Goal: Information Seeking & Learning: Learn about a topic

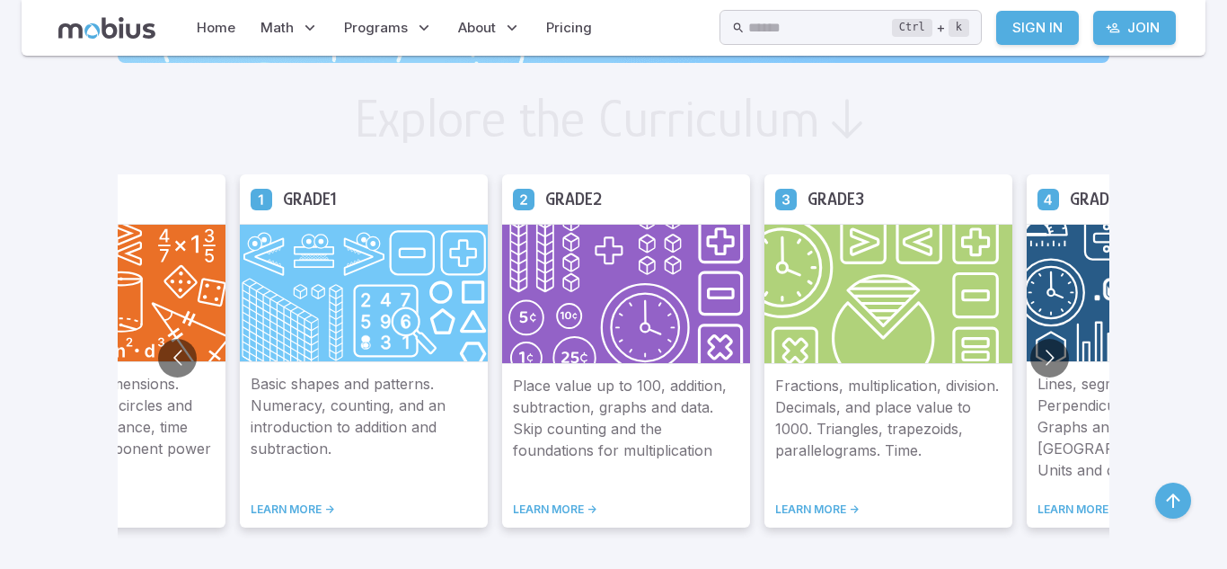
click at [251, 205] on icon at bounding box center [262, 199] width 22 height 22
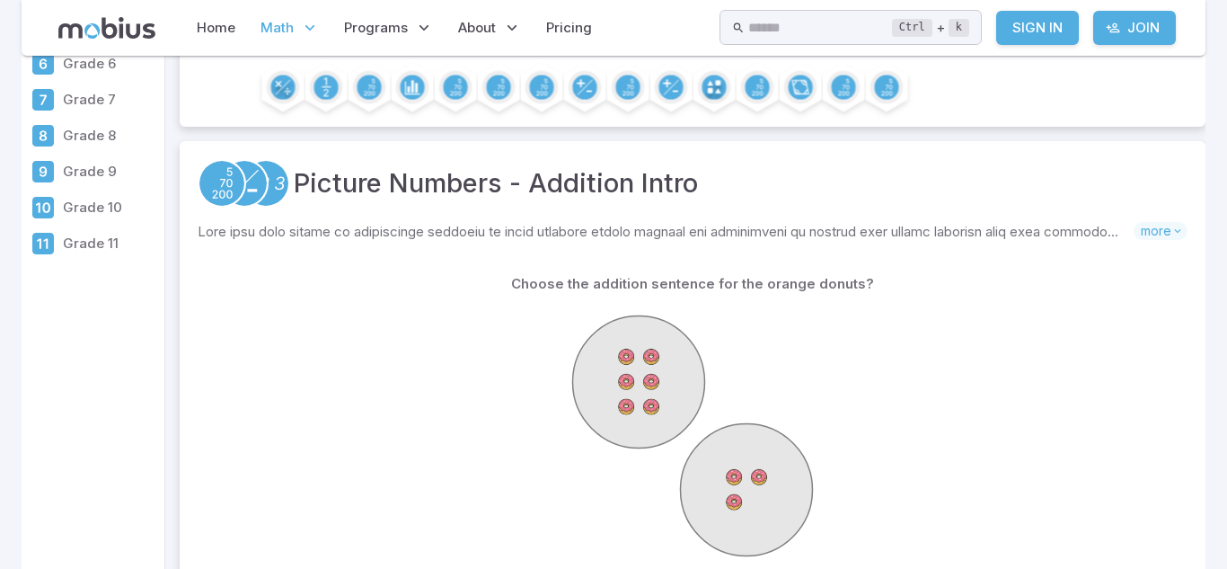
scroll to position [208, 0]
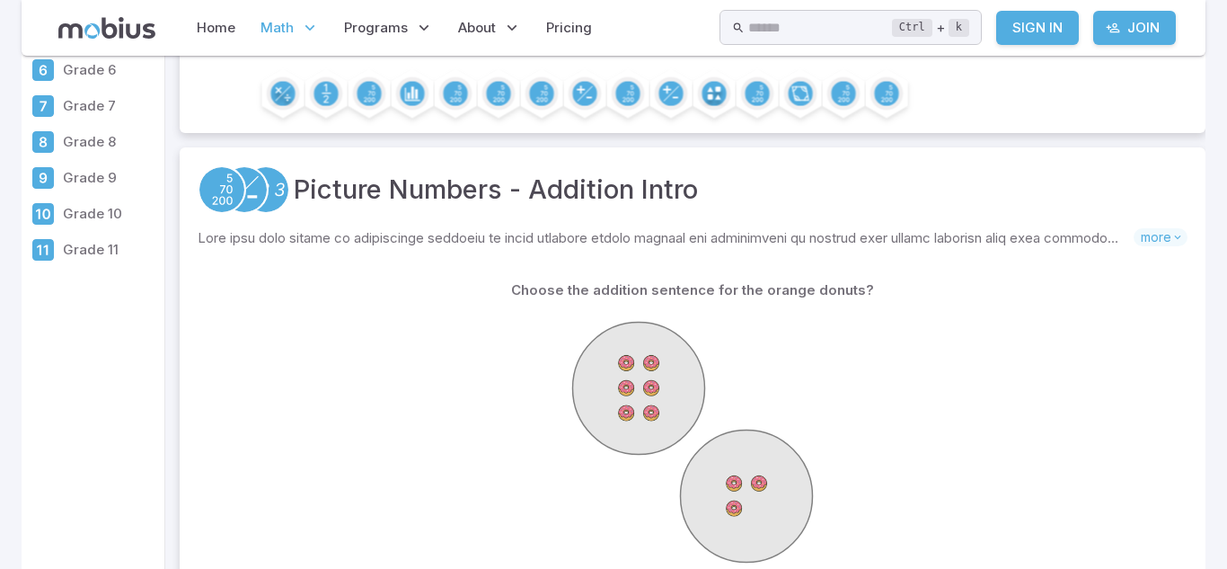
click at [465, 372] on div at bounding box center [693, 444] width 954 height 275
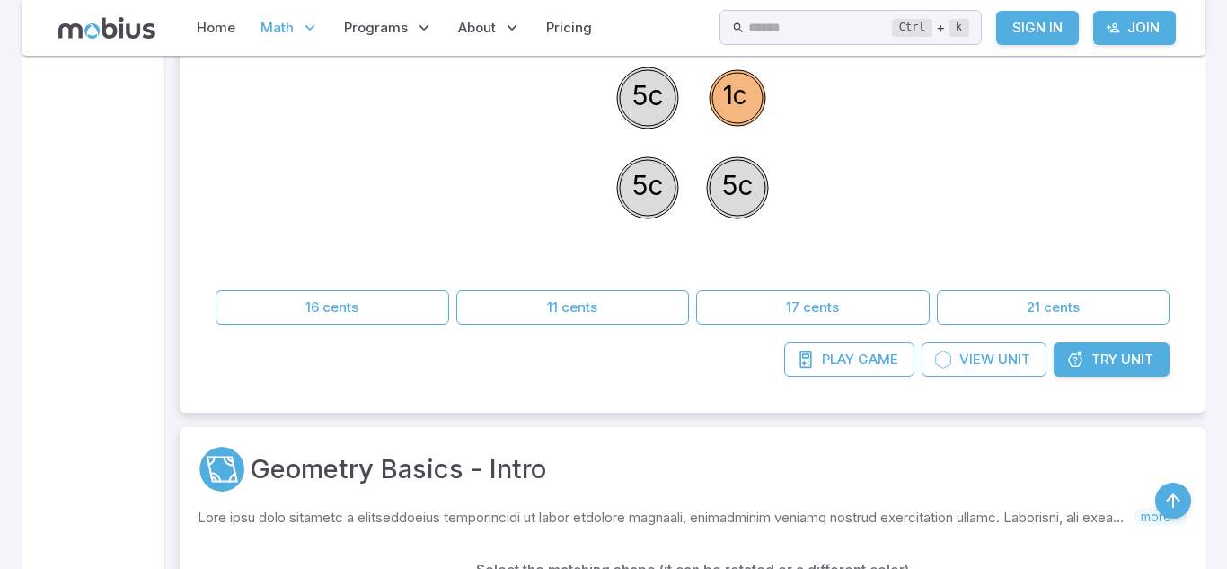
scroll to position [1089, 0]
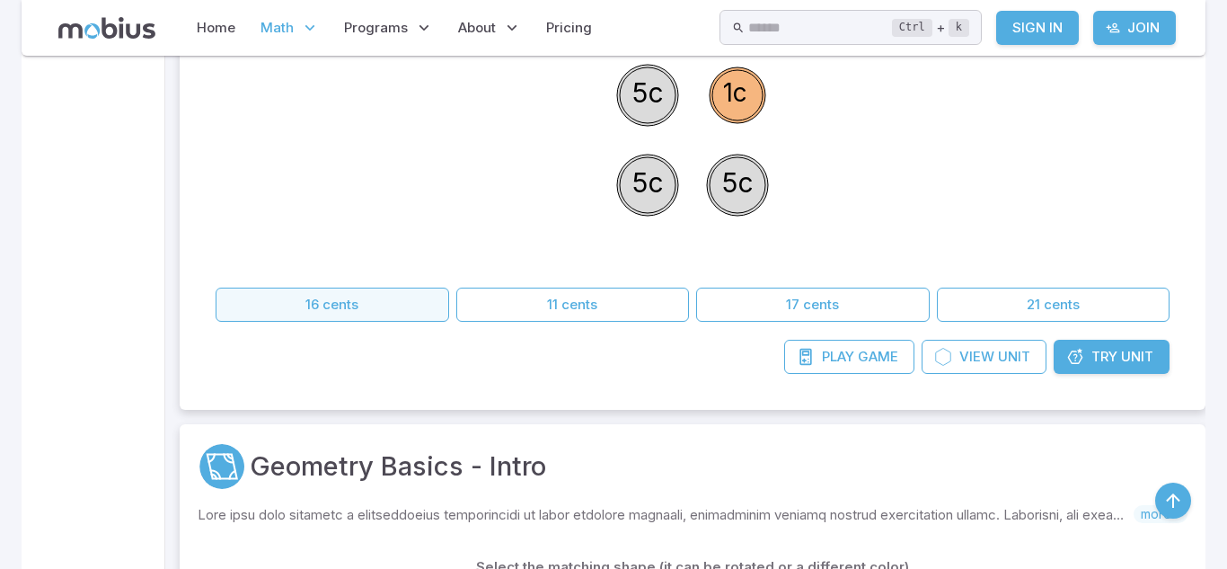
click at [391, 304] on button "16 cents" at bounding box center [333, 304] width 234 height 34
